Goal: Information Seeking & Learning: Learn about a topic

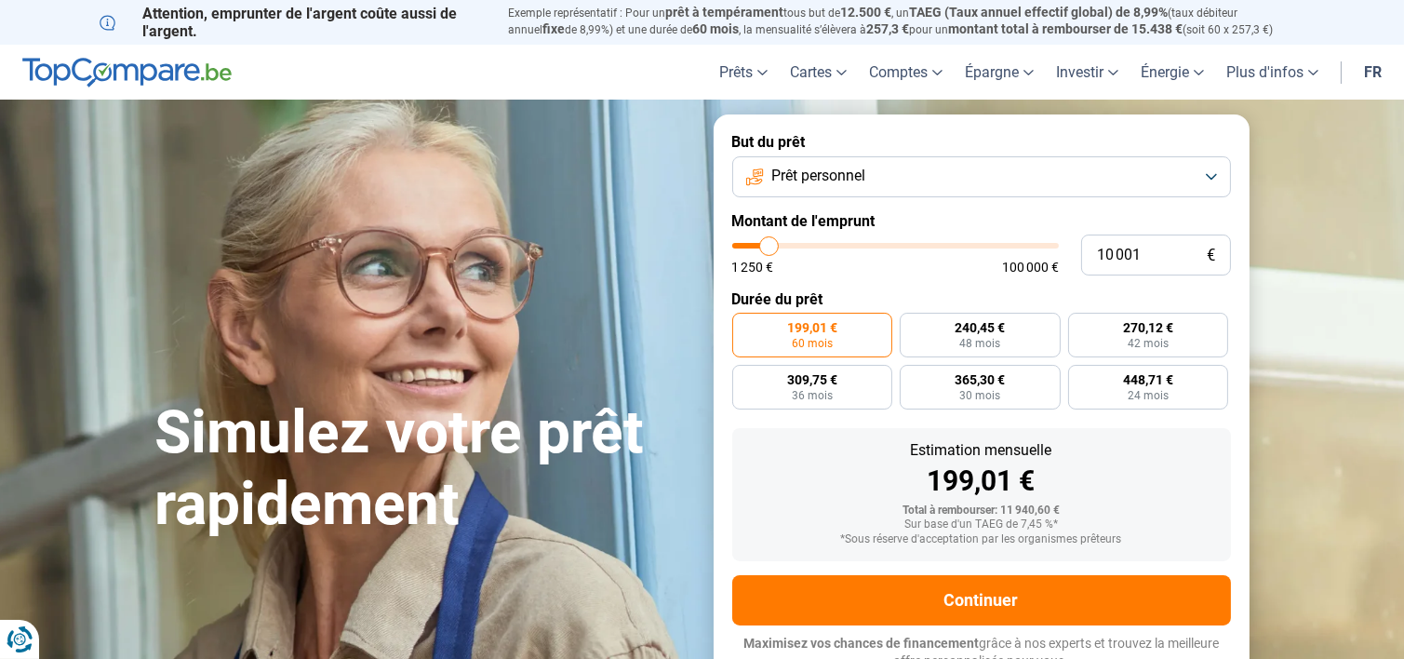
type input "10 500"
type input "10500"
type input "11 250"
type input "11250"
type input "11 750"
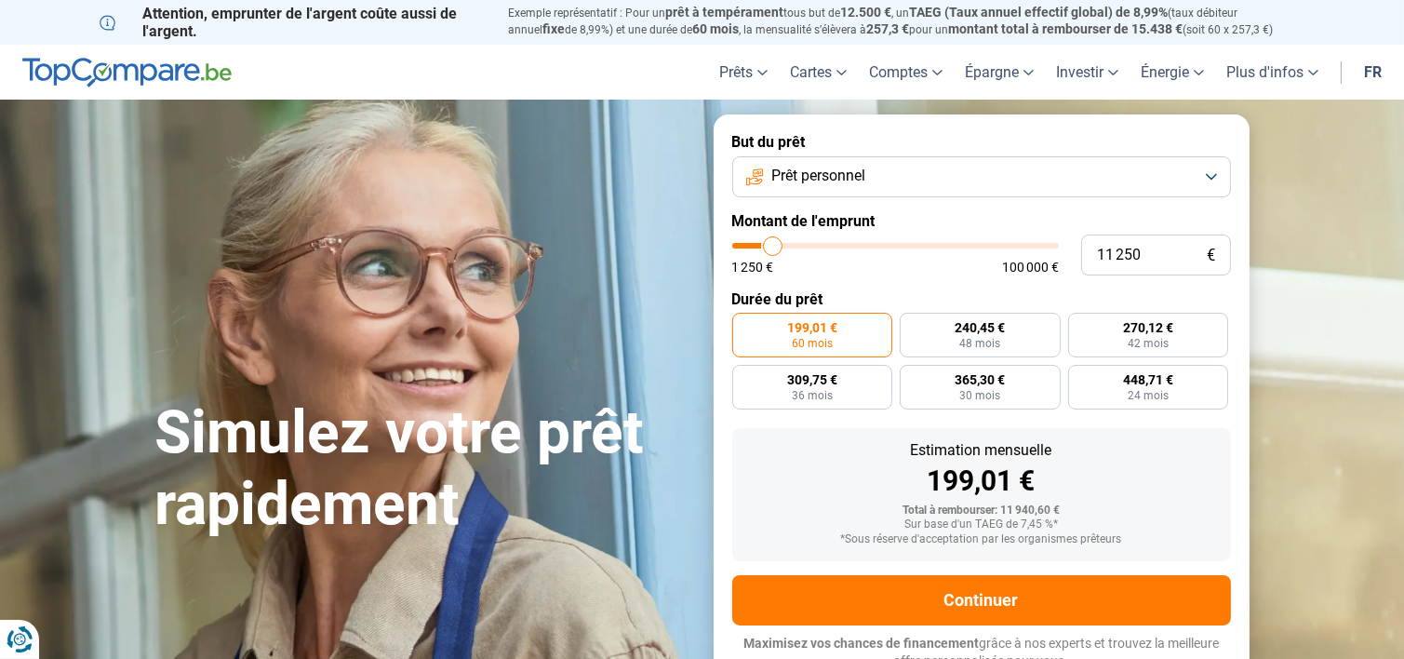
type input "11750"
type input "12 750"
type input "12750"
type input "14 000"
type input "14000"
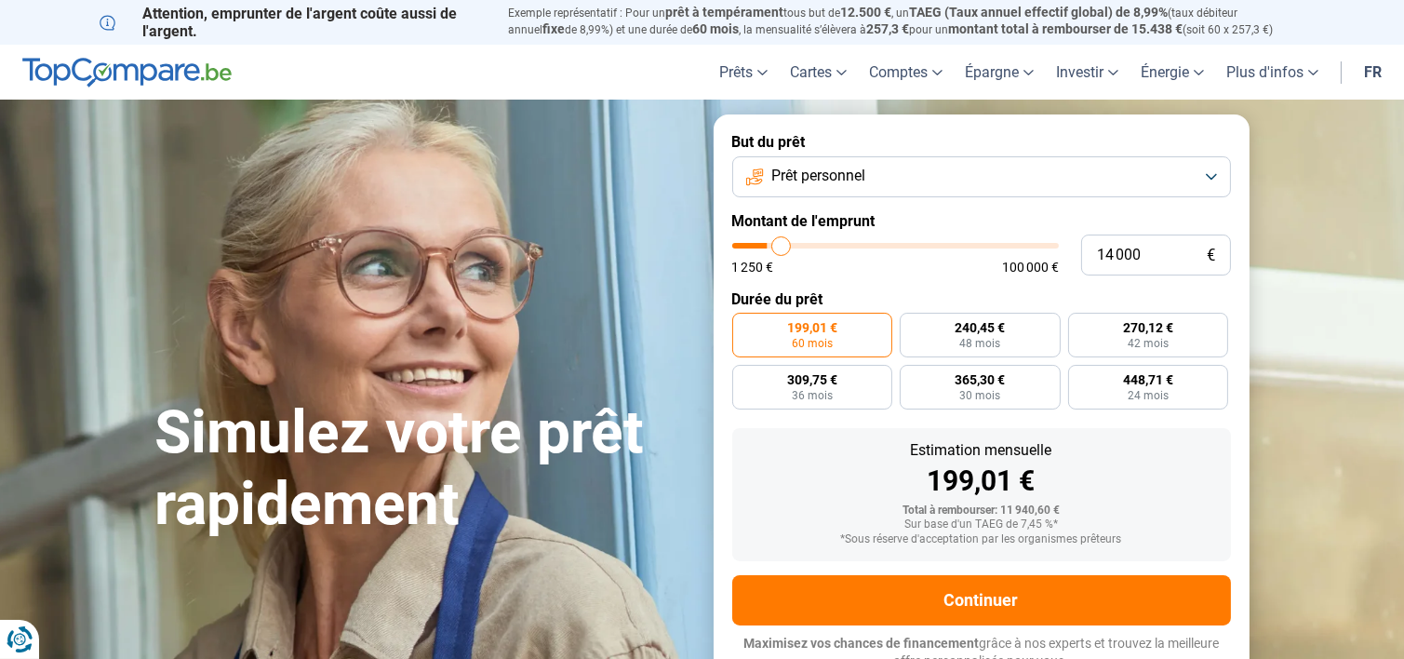
type input "14 250"
type input "14250"
type input "14 500"
type input "14500"
type input "14 750"
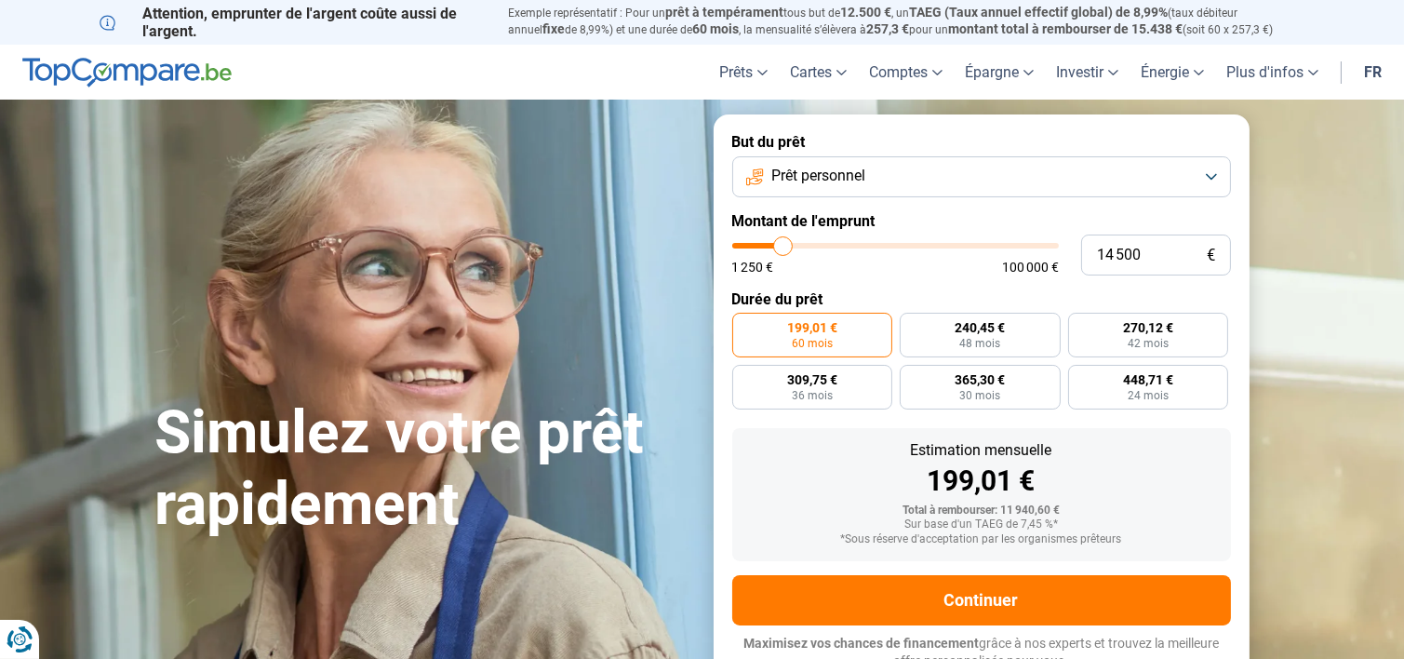
type input "14750"
type input "15 250"
type input "15250"
type input "15 500"
type input "15500"
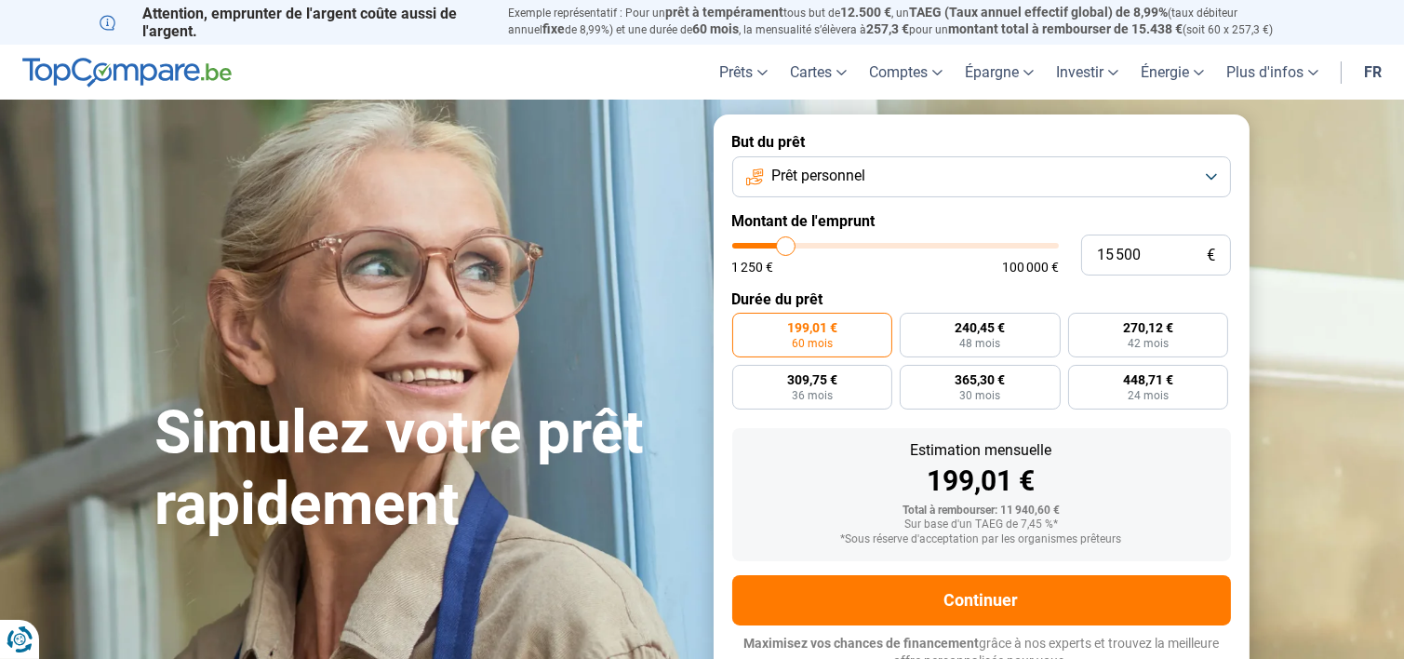
type input "15 750"
type input "15750"
type input "16 000"
type input "16000"
type input "16 250"
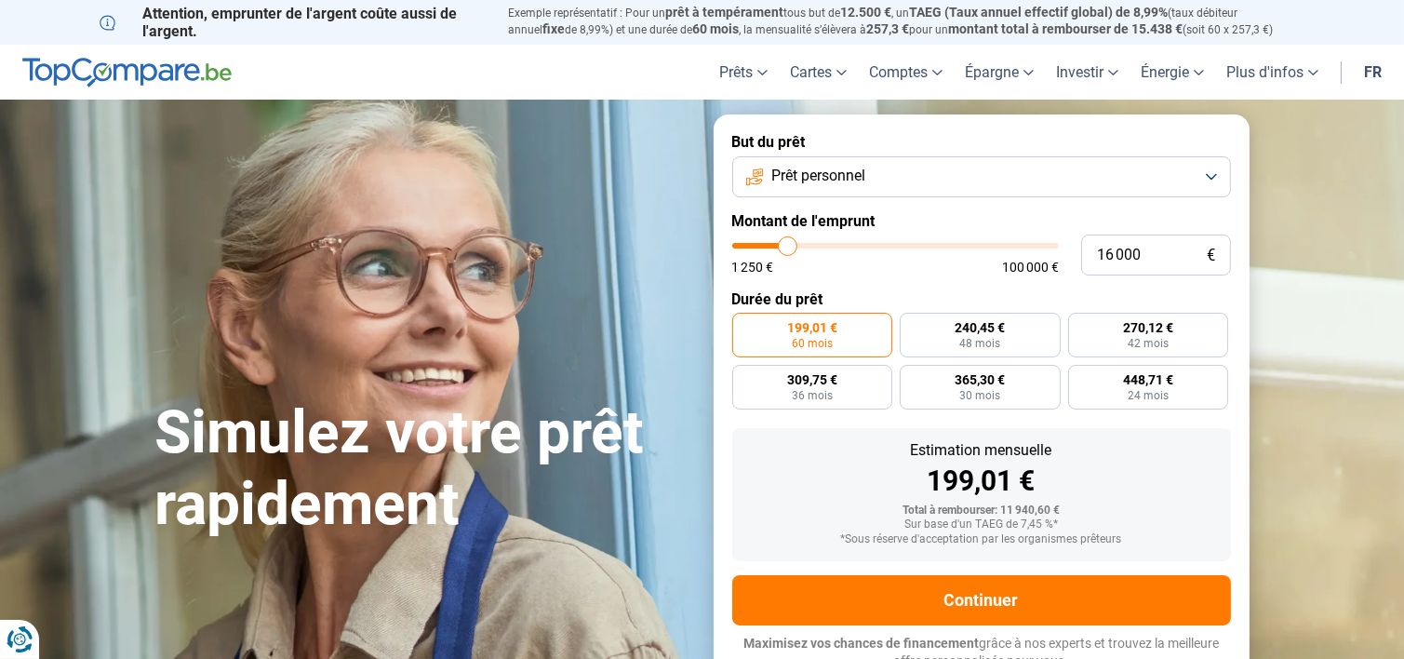
type input "16250"
type input "16 500"
type input "16500"
type input "16 750"
type input "16750"
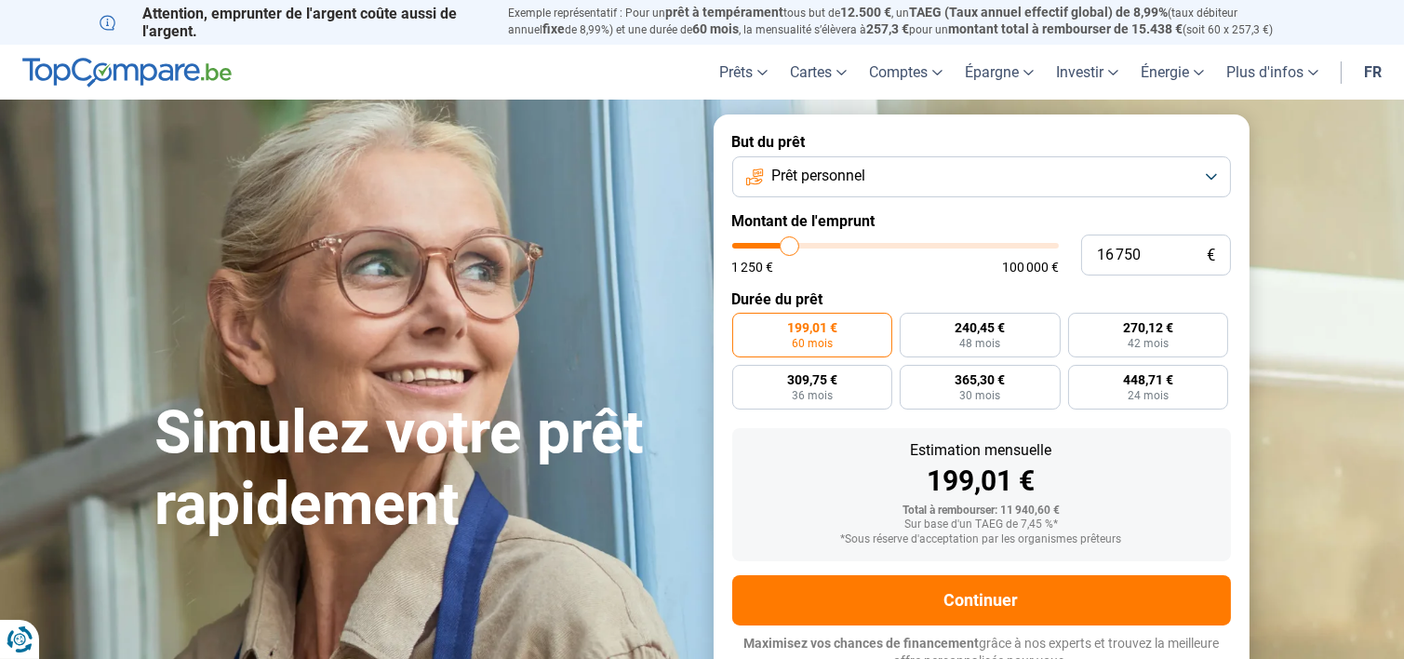
type input "17 000"
type input "17000"
type input "16 500"
type input "16500"
type input "16 000"
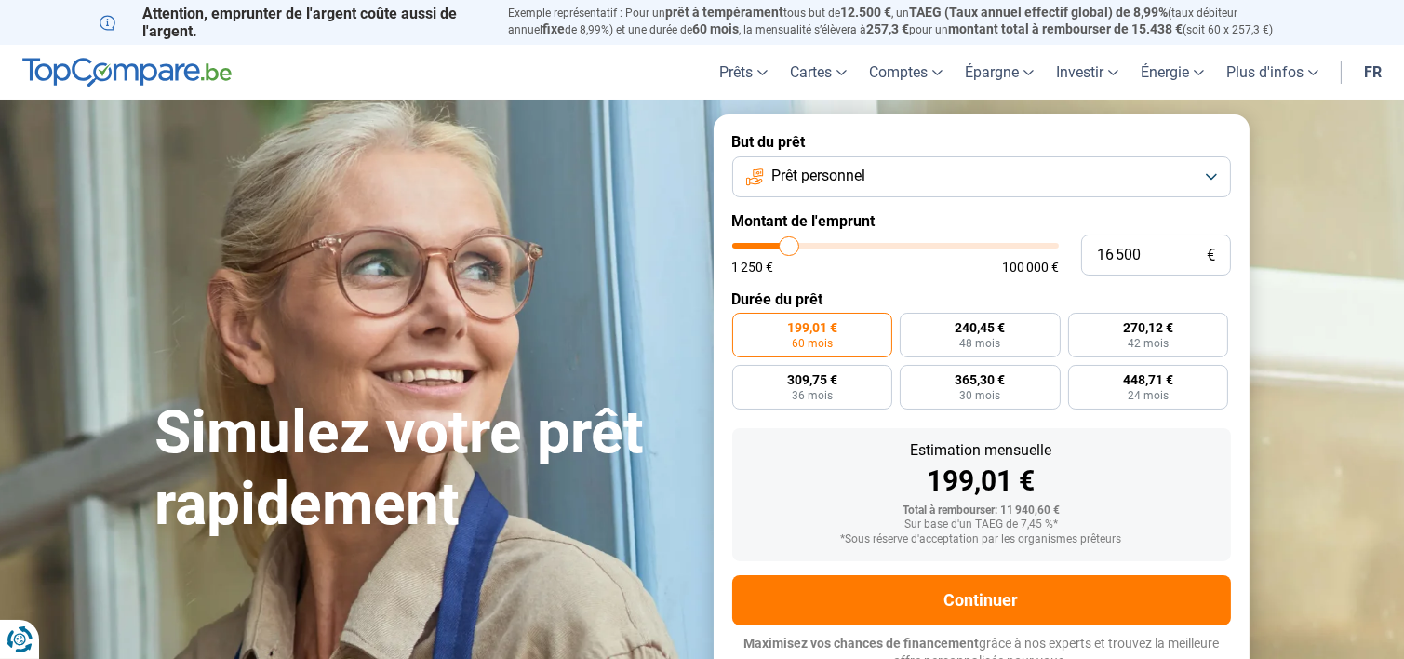
type input "16000"
type input "15 750"
type input "15750"
type input "15 500"
type input "15500"
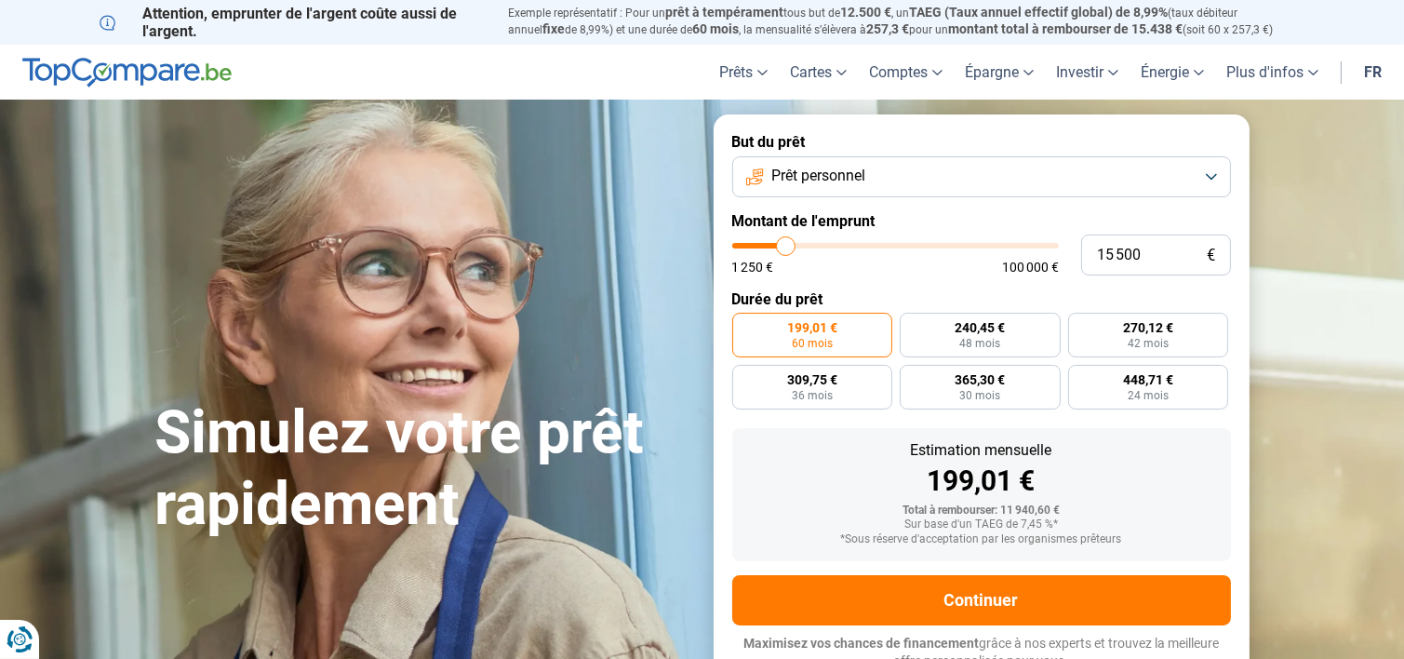
type input "15 000"
drag, startPoint x: 769, startPoint y: 246, endPoint x: 784, endPoint y: 248, distance: 15.1
type input "15000"
click at [784, 248] on input "range" at bounding box center [895, 246] width 326 height 6
